Goal: Task Accomplishment & Management: Manage account settings

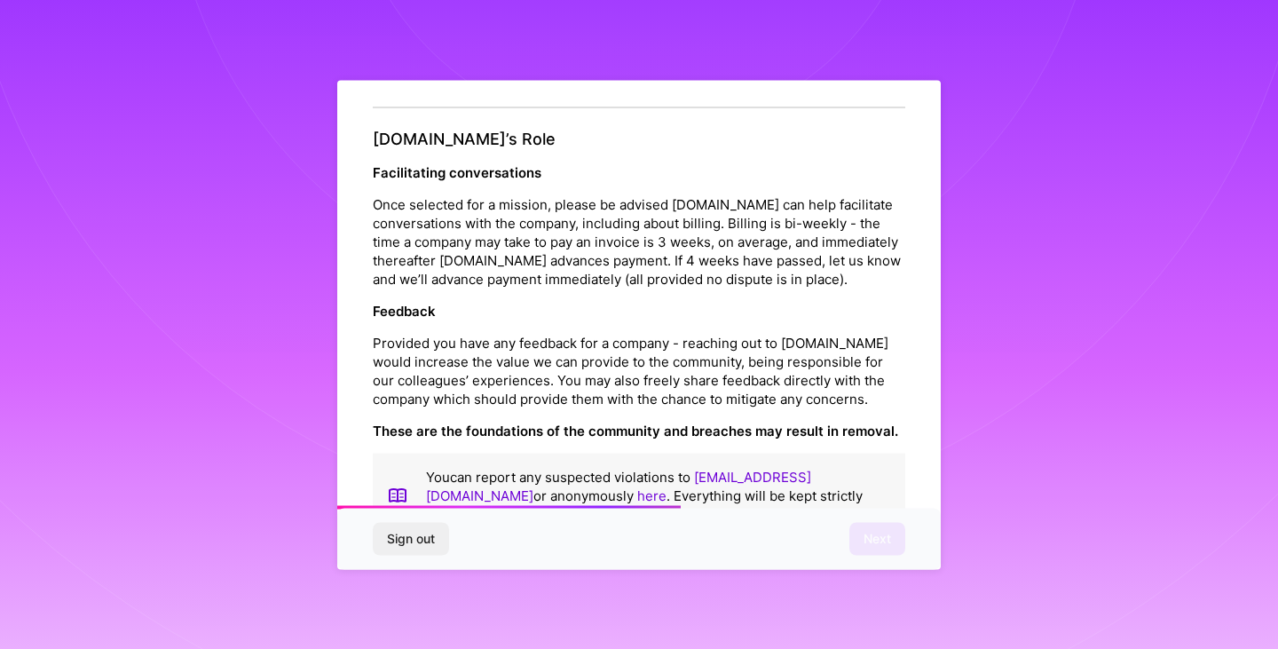
scroll to position [2028, 0]
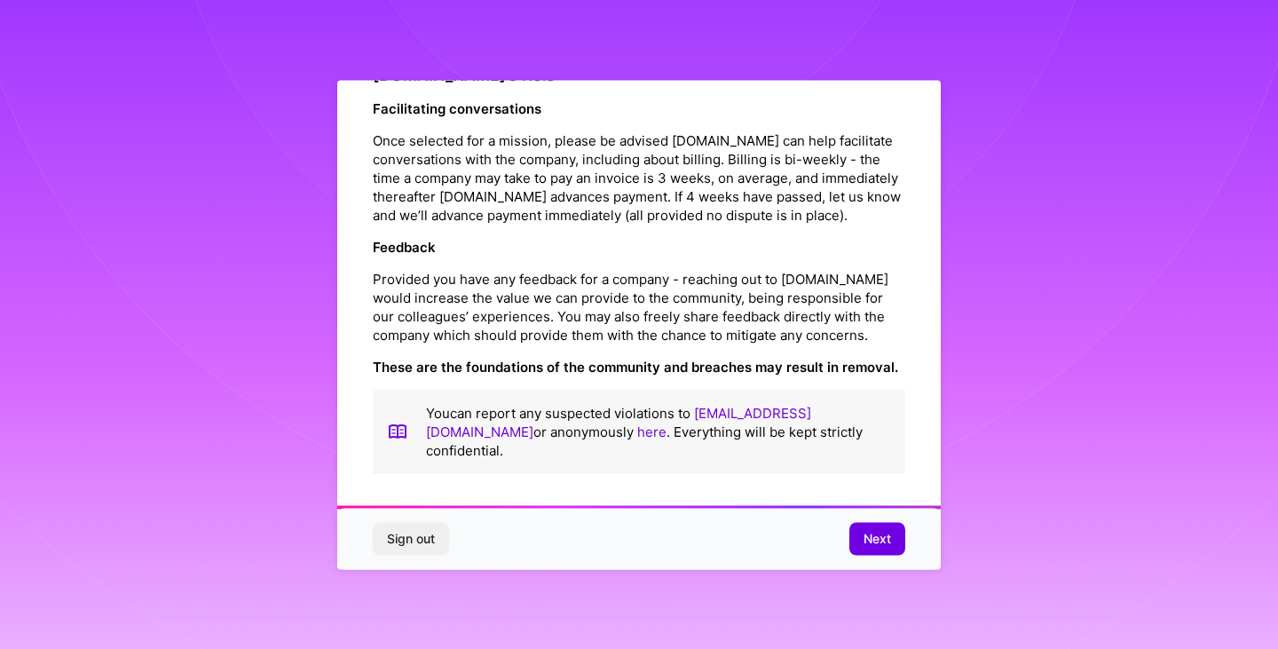
click at [877, 540] on span "Next" at bounding box center [878, 539] width 28 height 18
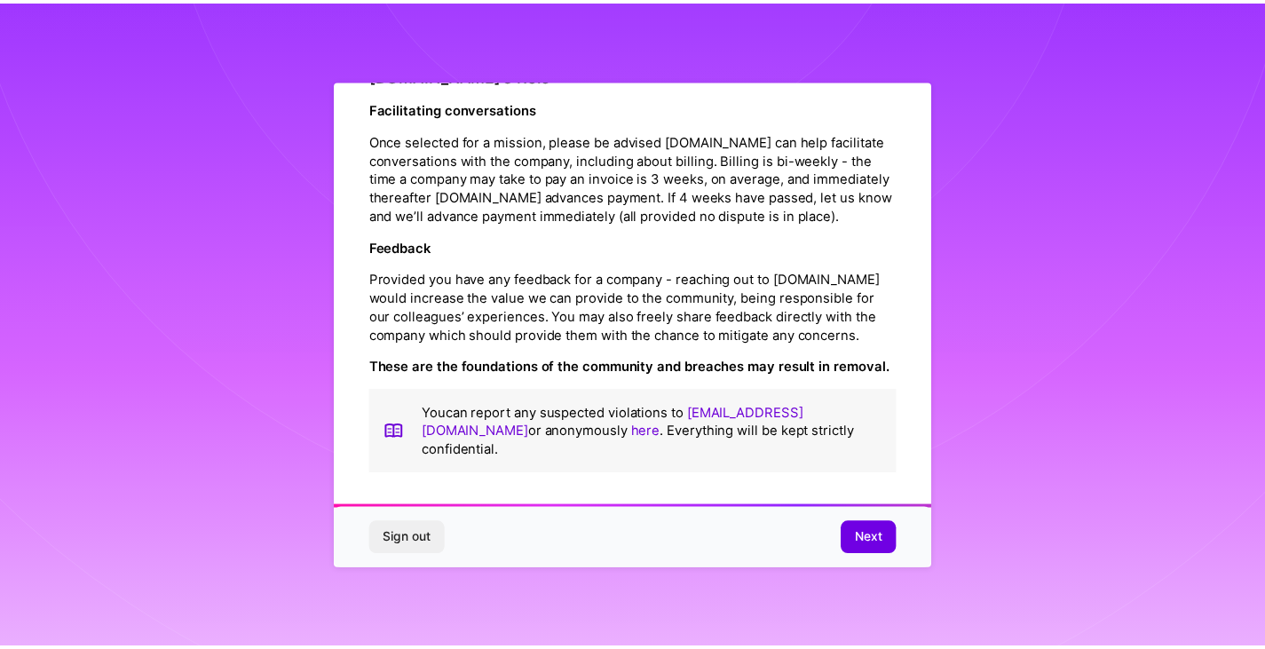
scroll to position [0, 0]
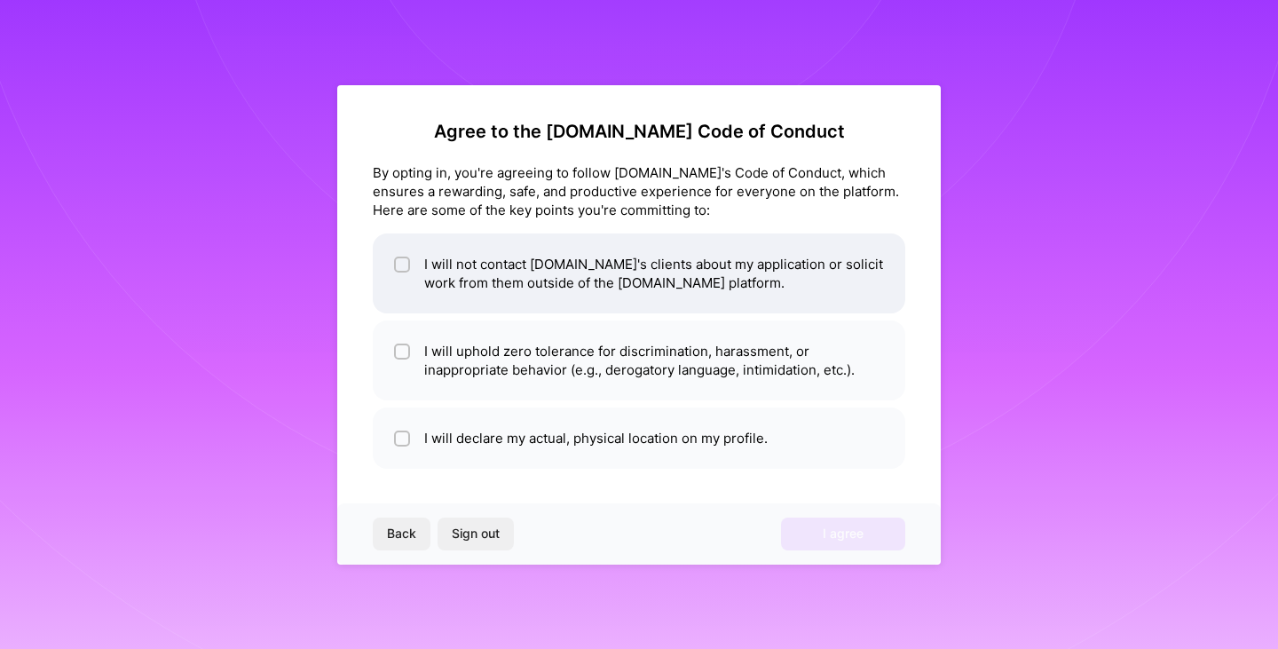
click at [401, 268] on input "checkbox" at bounding box center [404, 265] width 12 height 12
checkbox input "true"
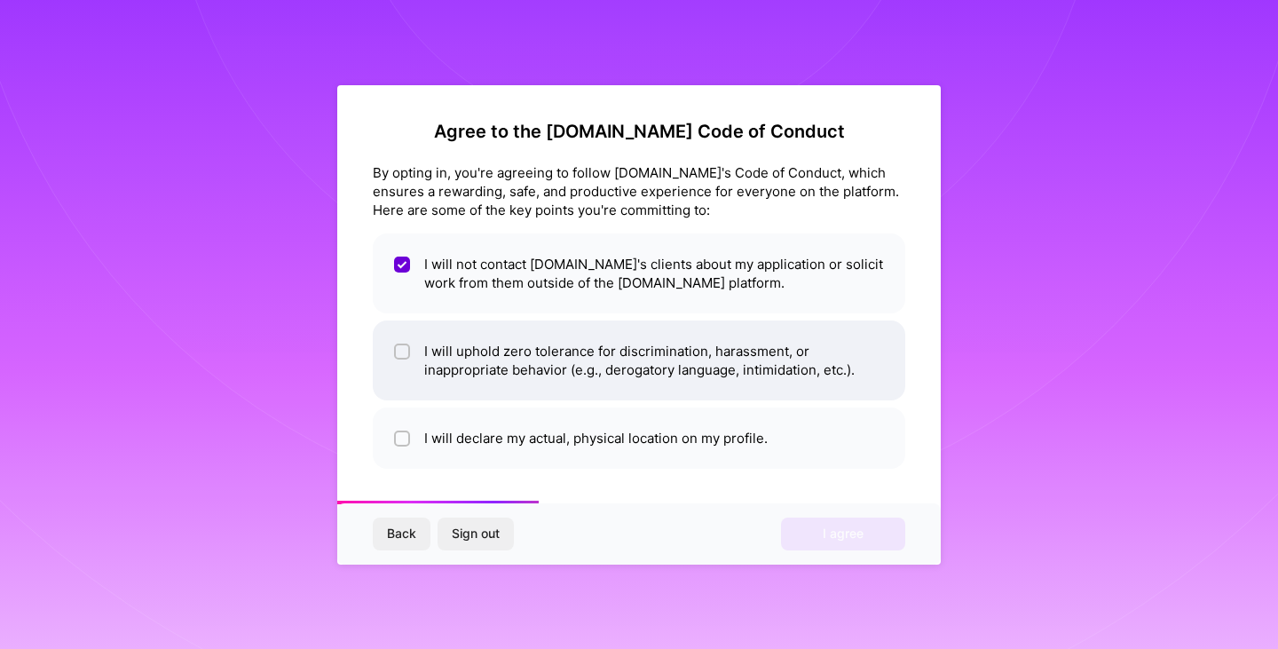
click at [401, 351] on input "checkbox" at bounding box center [404, 352] width 12 height 12
checkbox input "true"
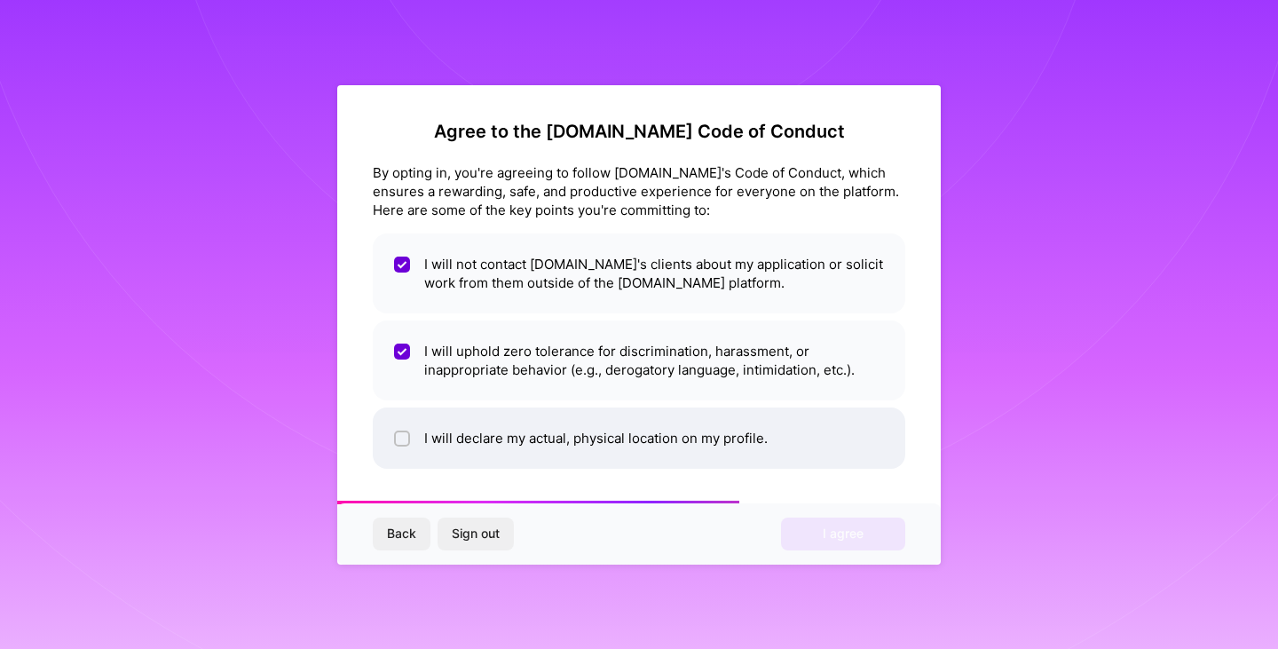
drag, startPoint x: 406, startPoint y: 447, endPoint x: 504, endPoint y: 443, distance: 98.6
click at [406, 447] on li "I will declare my actual, physical location on my profile." at bounding box center [639, 438] width 533 height 61
checkbox input "true"
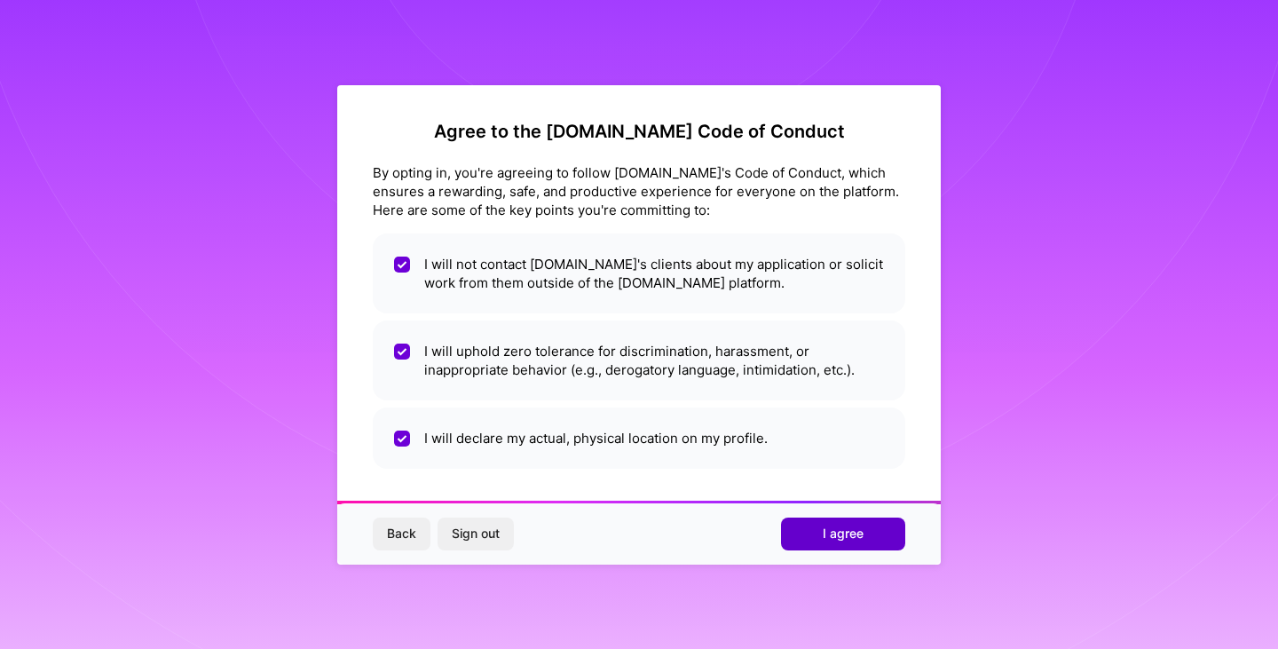
click at [834, 534] on span "I agree" at bounding box center [843, 534] width 41 height 18
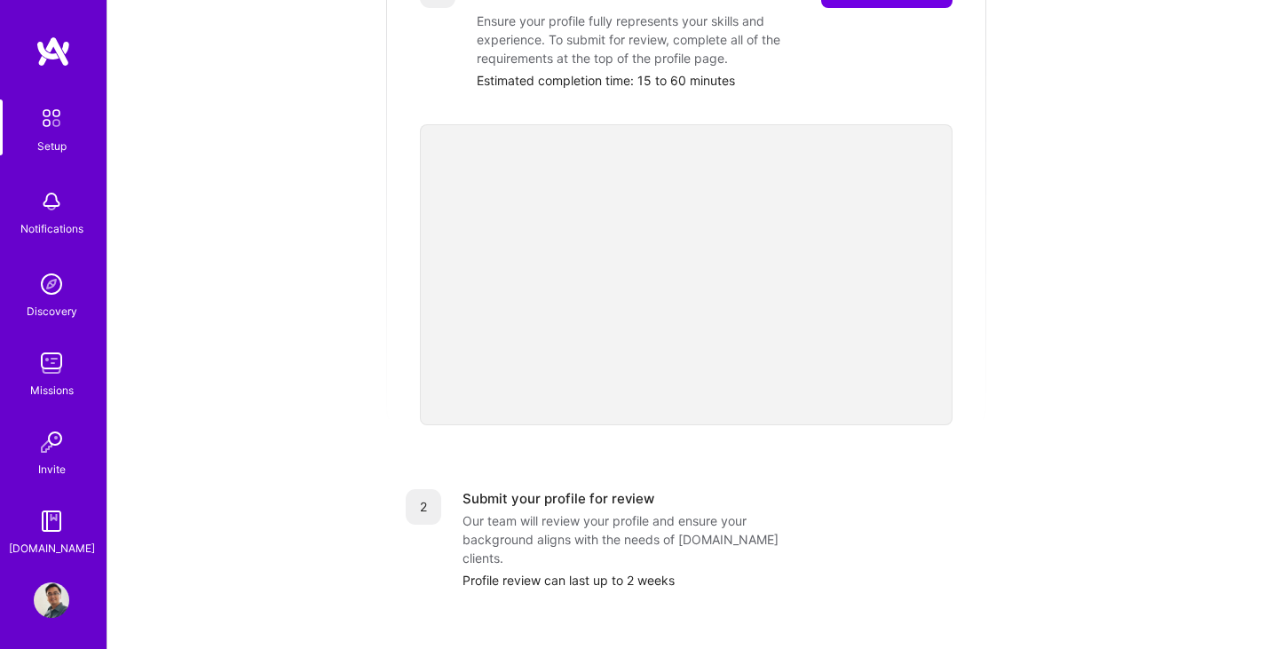
scroll to position [355, 0]
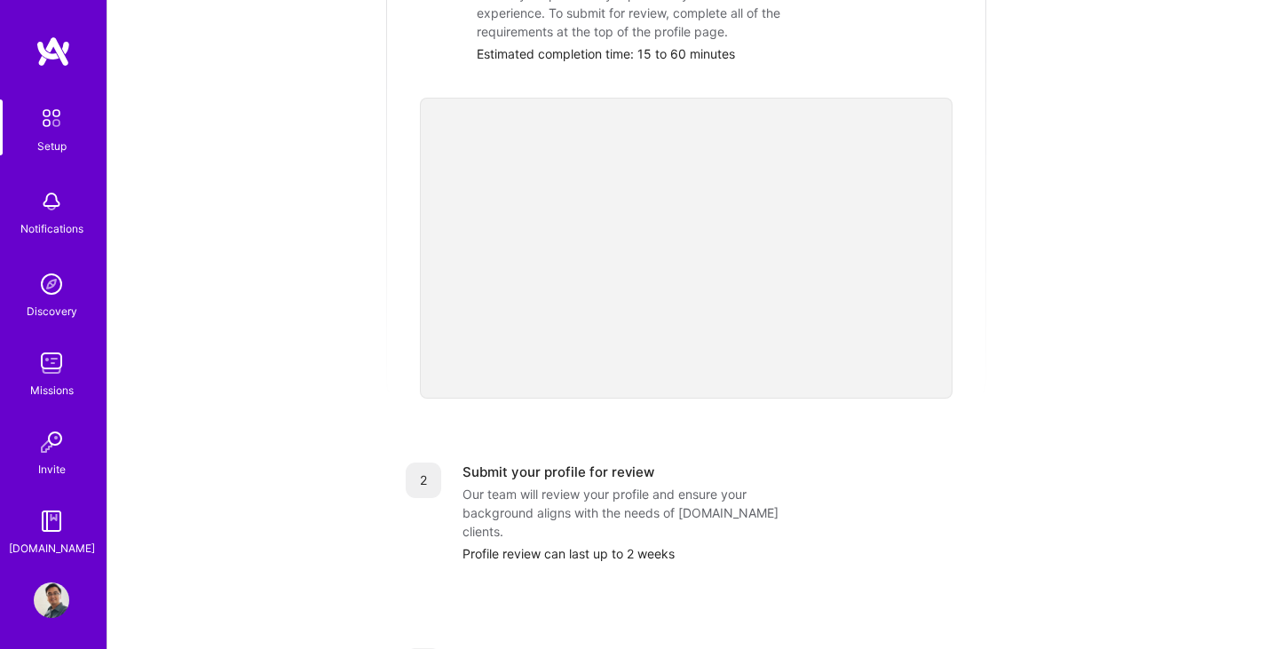
click at [52, 602] on img at bounding box center [52, 600] width 36 height 36
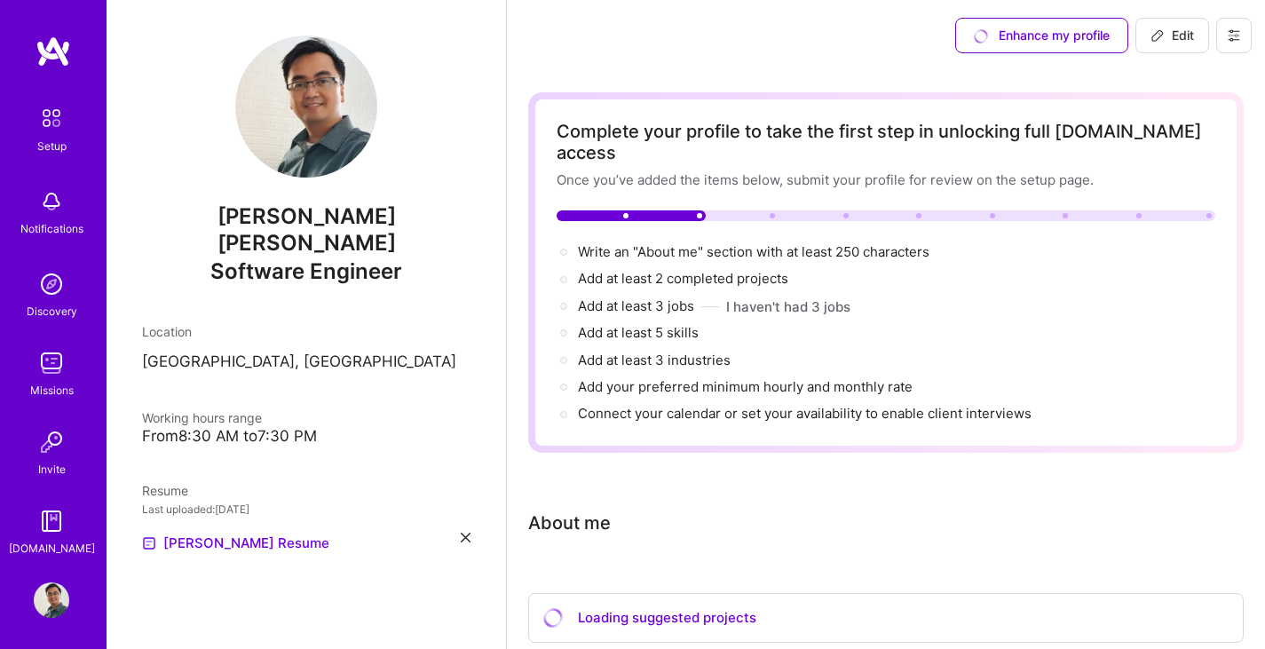
click at [1238, 32] on icon at bounding box center [1234, 35] width 14 height 14
click at [1178, 172] on button "Log Out" at bounding box center [1185, 166] width 133 height 45
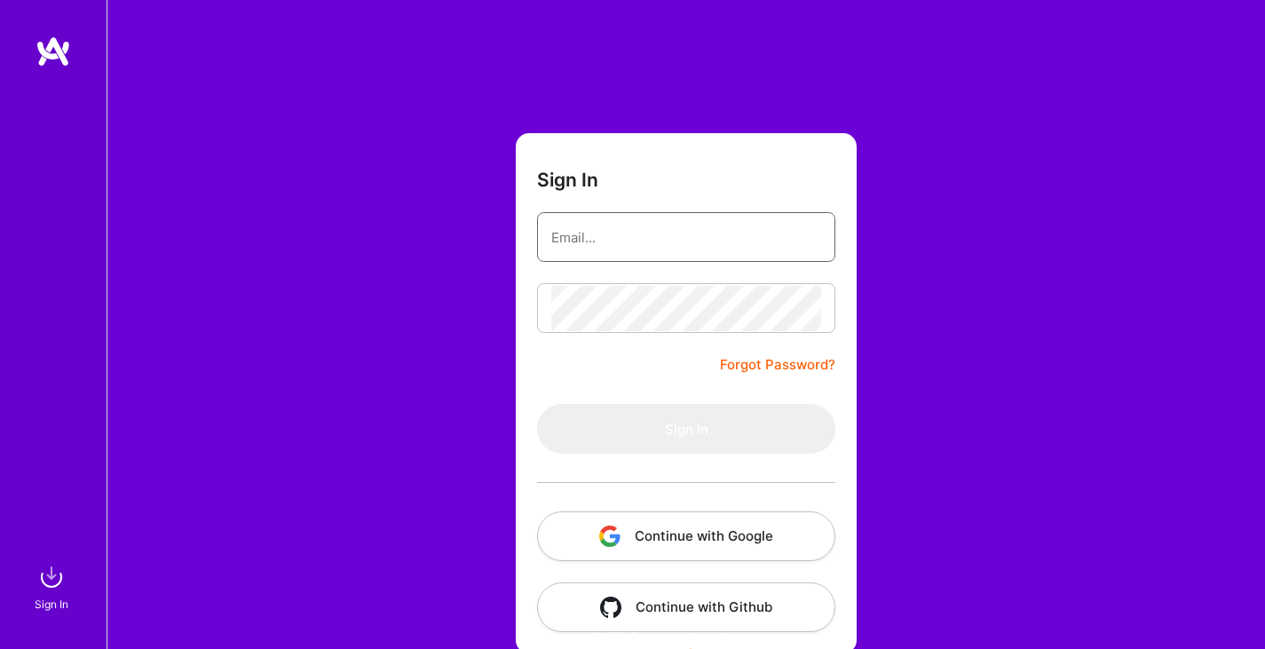
click at [618, 246] on input "email" at bounding box center [686, 237] width 270 height 45
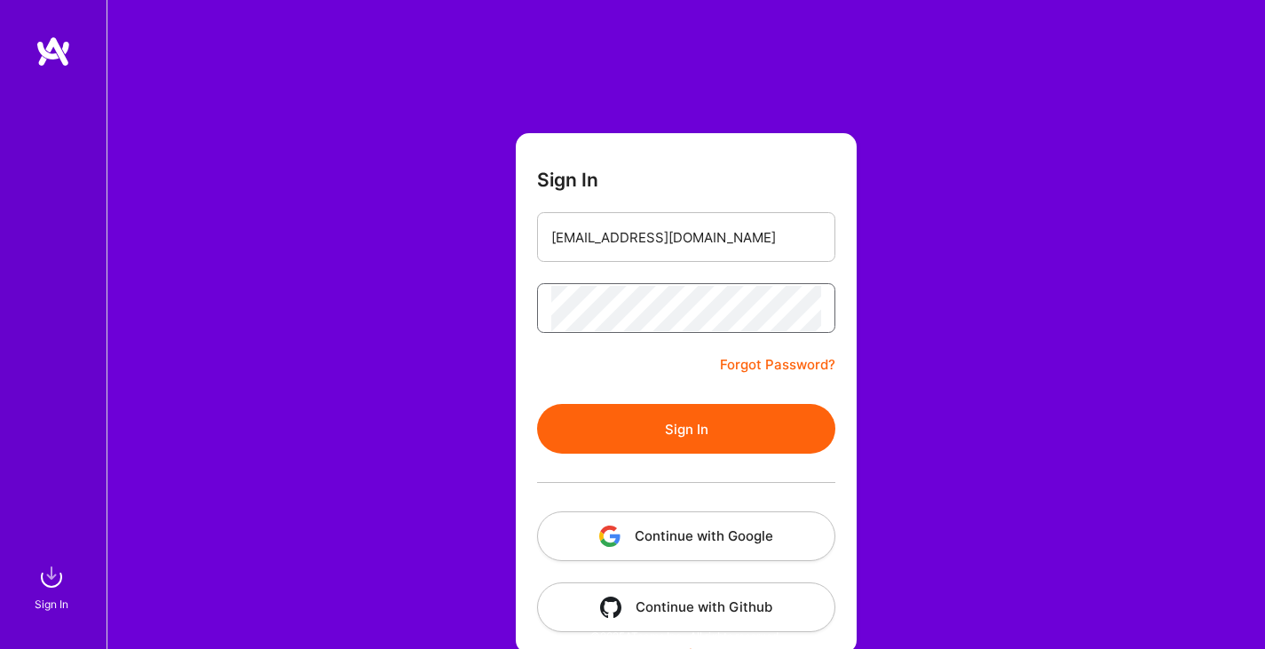
click at [537, 404] on button "Sign In" at bounding box center [686, 429] width 298 height 50
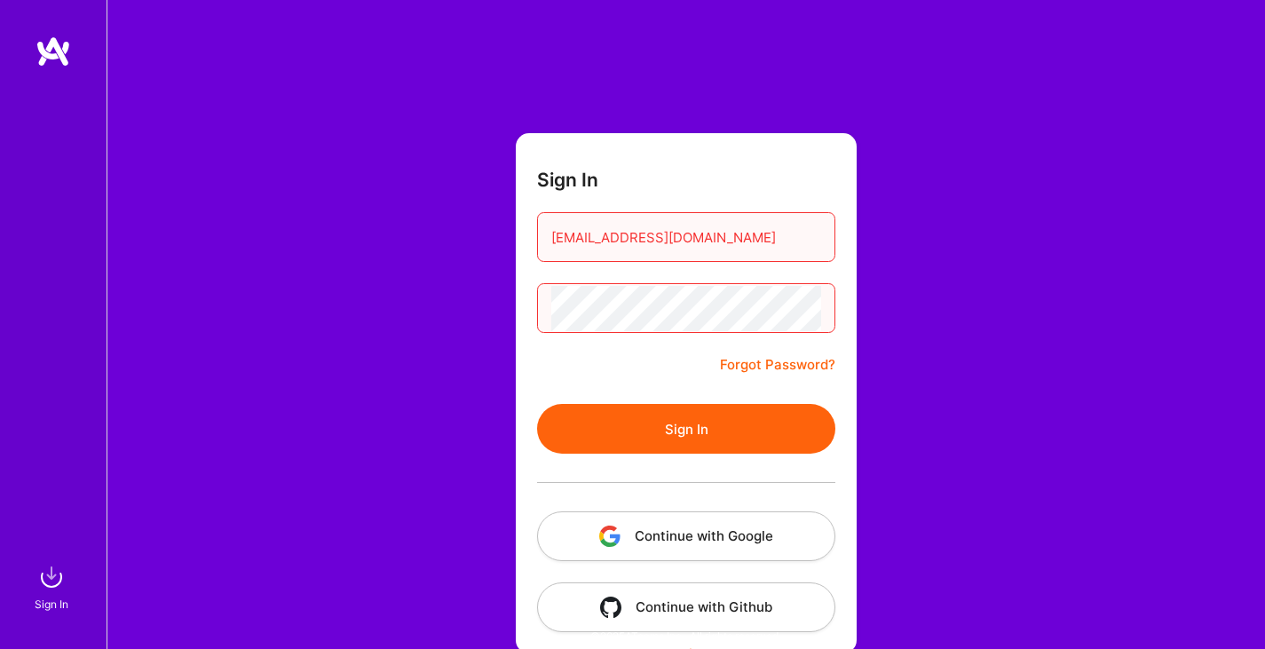
click at [639, 239] on input "[EMAIL_ADDRESS][DOMAIN_NAME]" at bounding box center [686, 237] width 270 height 45
type input "[EMAIL_ADDRESS][DOMAIN_NAME]"
click at [537, 404] on button "Sign In" at bounding box center [686, 429] width 298 height 50
click at [693, 550] on button "Continue with Google" at bounding box center [686, 536] width 298 height 50
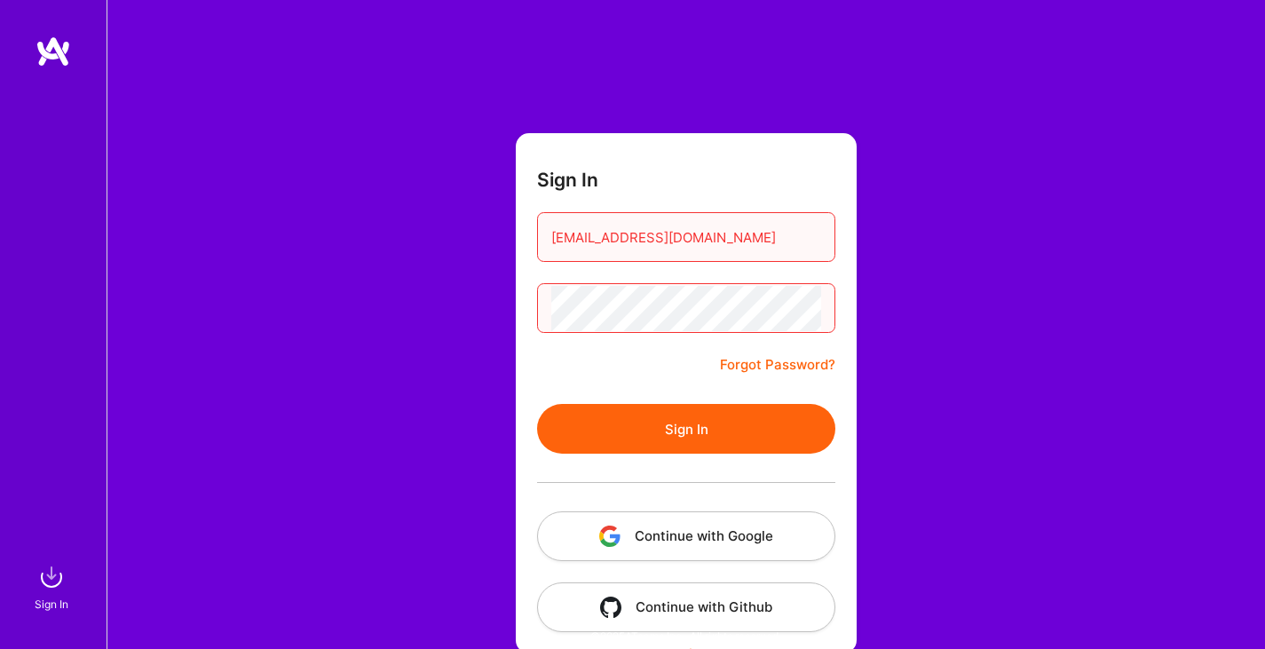
click at [56, 51] on img at bounding box center [54, 52] width 36 height 32
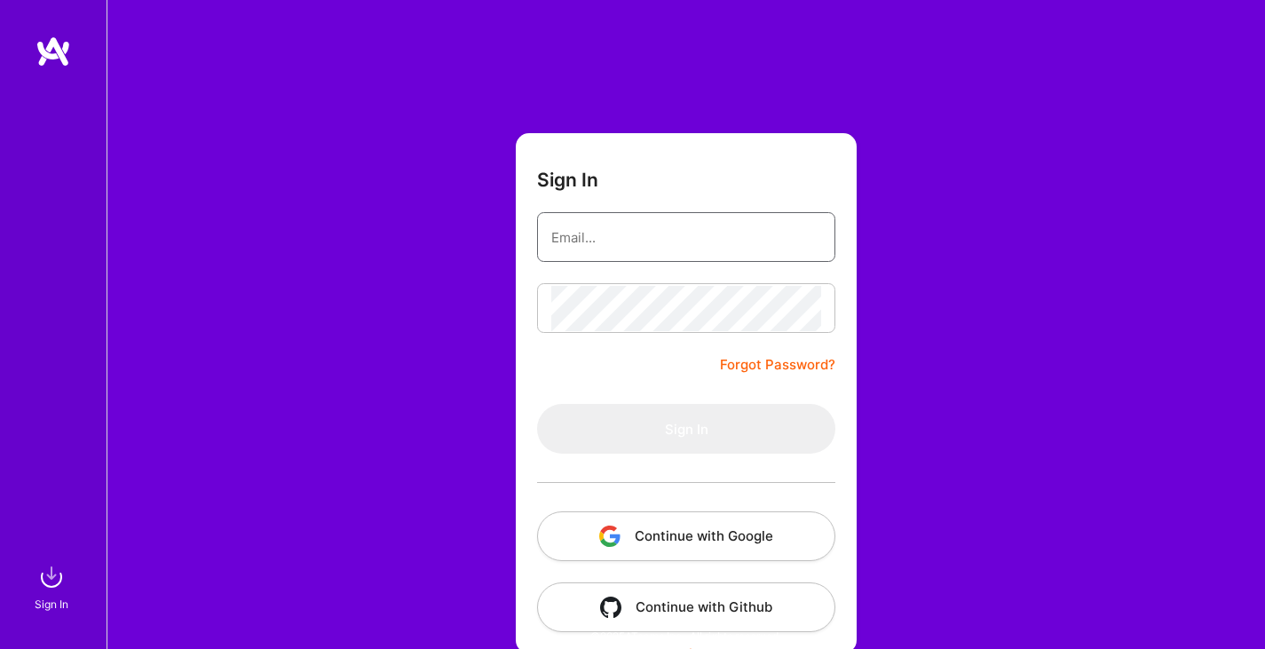
click at [581, 252] on input "email" at bounding box center [686, 237] width 270 height 45
type input "[EMAIL_ADDRESS][DOMAIN_NAME]"
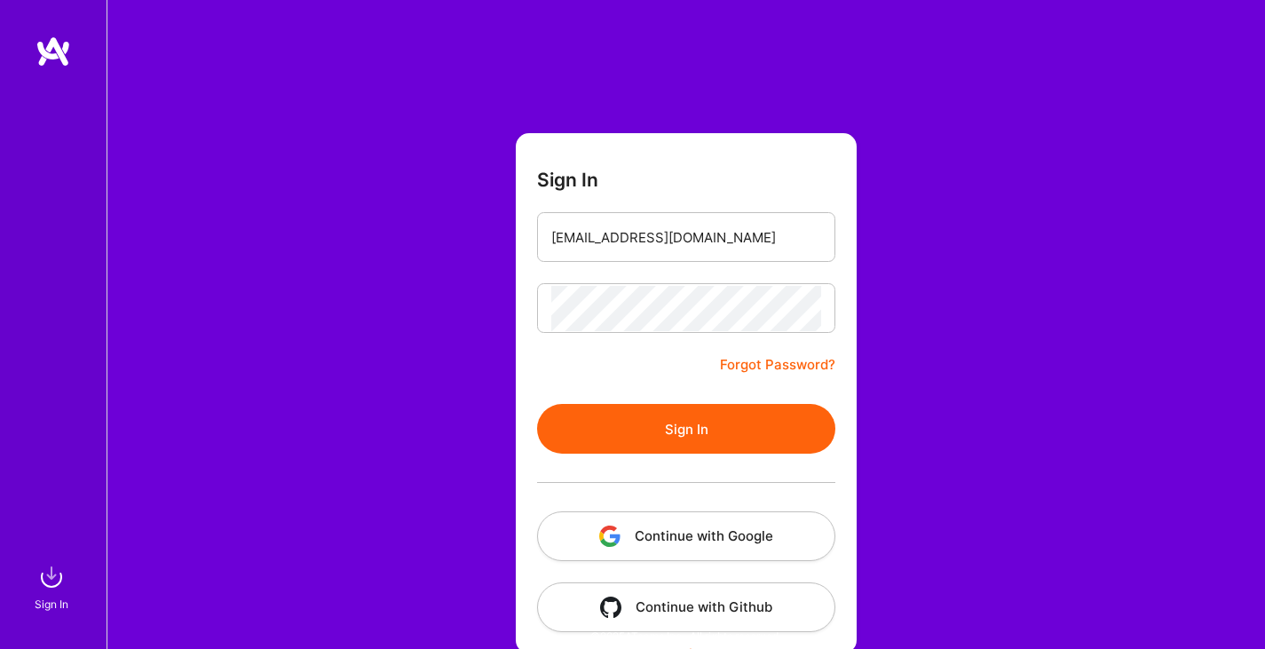
click at [682, 436] on button "Sign In" at bounding box center [686, 429] width 298 height 50
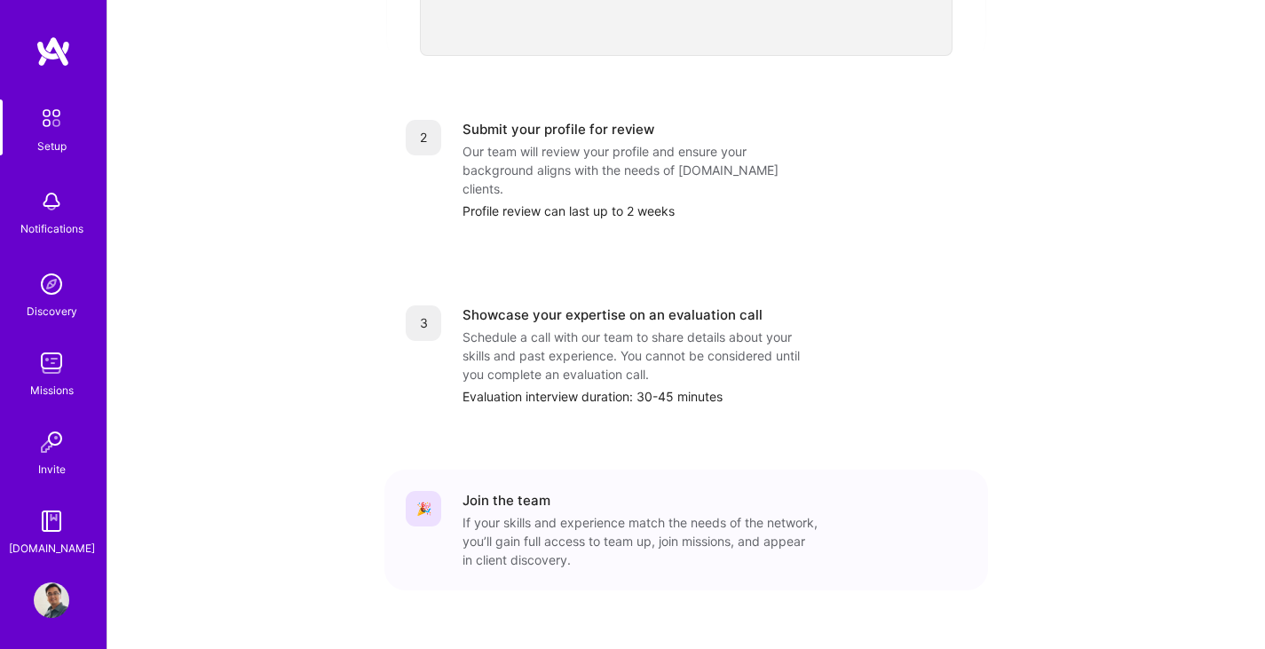
scroll to position [700, 0]
